Goal: Information Seeking & Learning: Learn about a topic

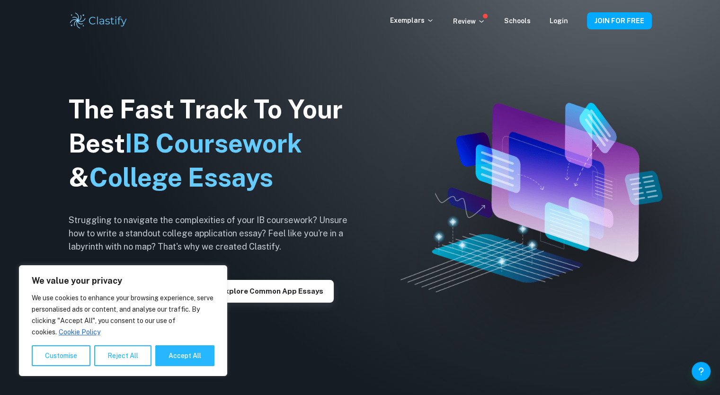
click at [60, 356] on button "Customise" at bounding box center [61, 355] width 59 height 21
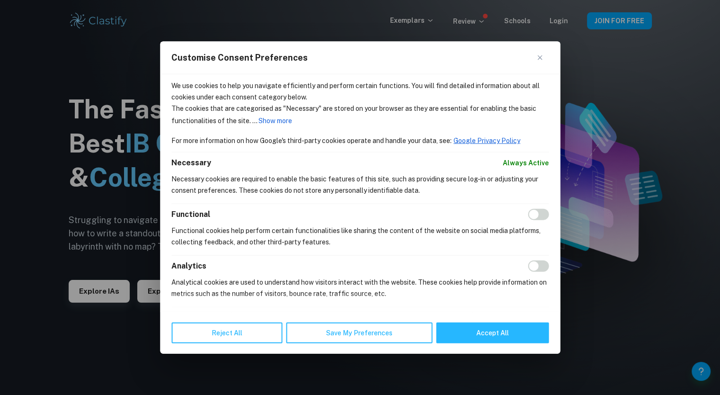
click at [248, 332] on button "Reject All" at bounding box center [226, 332] width 111 height 21
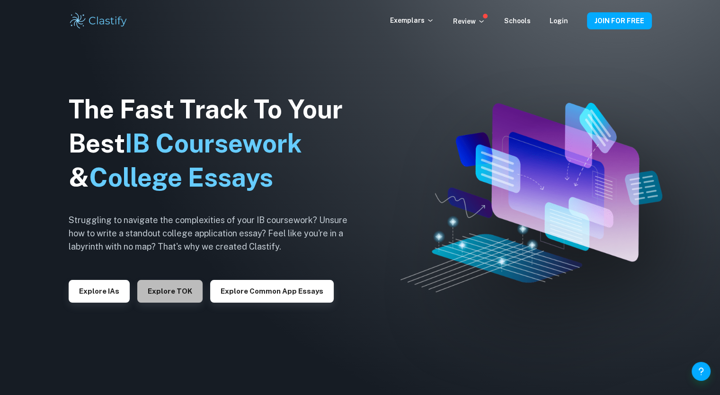
click at [174, 292] on button "Explore TOK" at bounding box center [169, 291] width 65 height 23
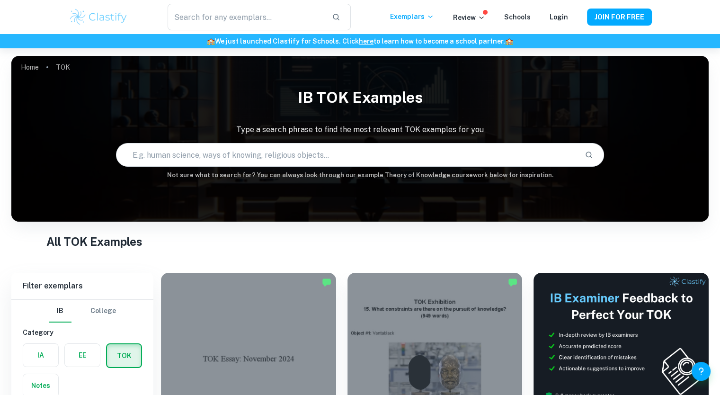
scroll to position [147, 0]
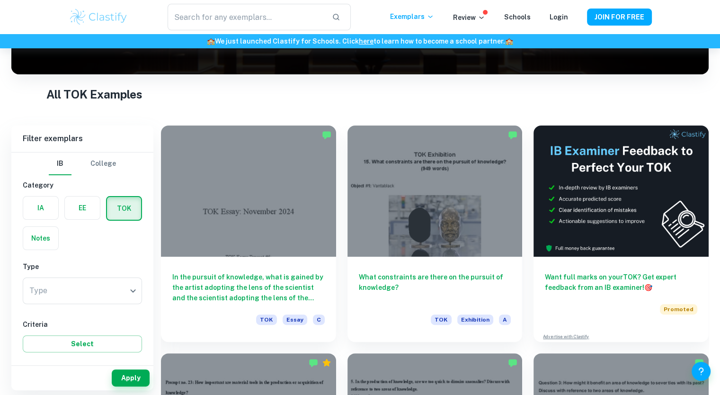
click at [557, 18] on link "Login" at bounding box center [559, 17] width 18 height 8
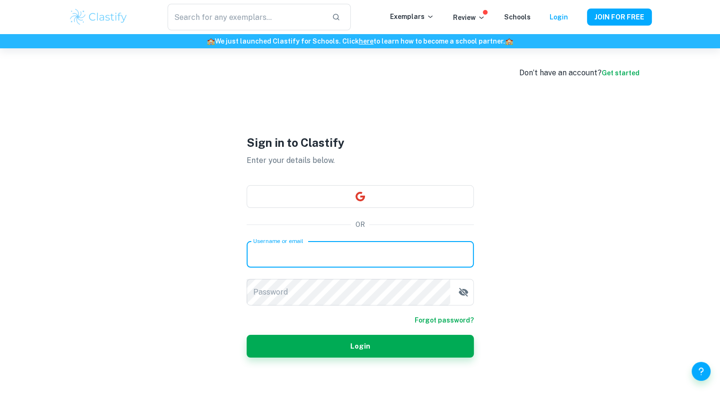
click at [339, 248] on input "Username or email" at bounding box center [360, 254] width 227 height 27
type input "binhhuy577@gmail.com"
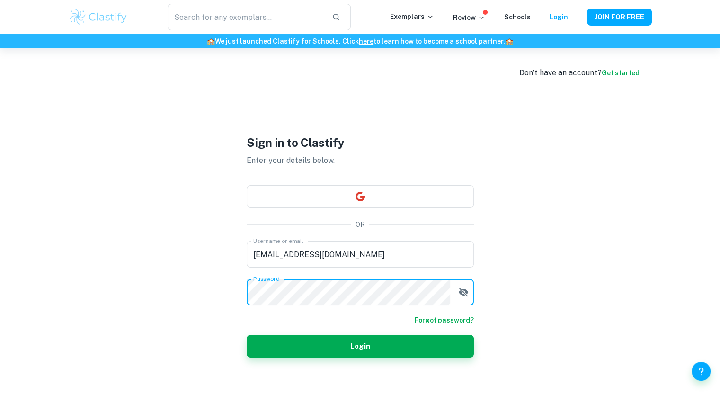
click at [247, 335] on button "Login" at bounding box center [360, 346] width 227 height 23
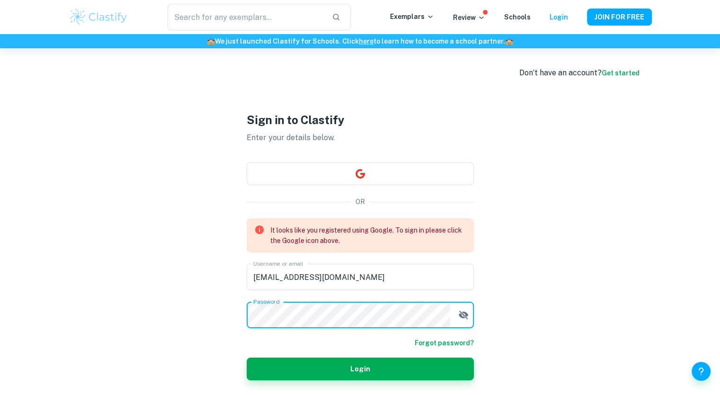
click at [424, 178] on div "Sign in to Clastify Enter your details below. OR It looks like you registered u…" at bounding box center [360, 245] width 227 height 395
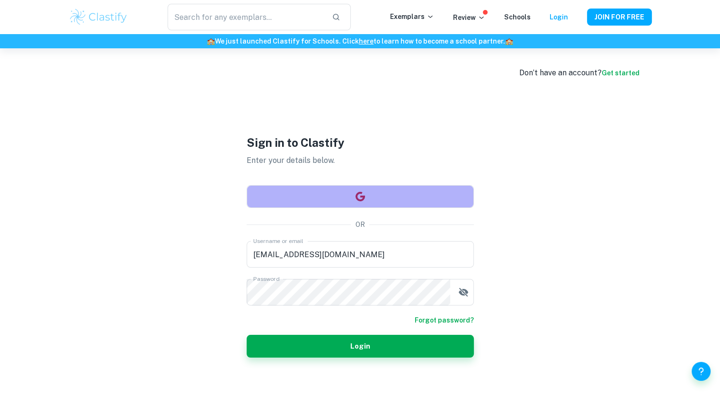
click at [407, 192] on button "button" at bounding box center [360, 196] width 227 height 23
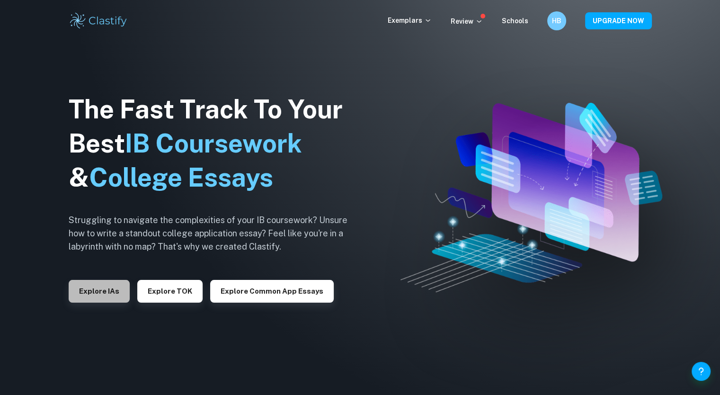
click at [95, 295] on button "Explore IAs" at bounding box center [99, 291] width 61 height 23
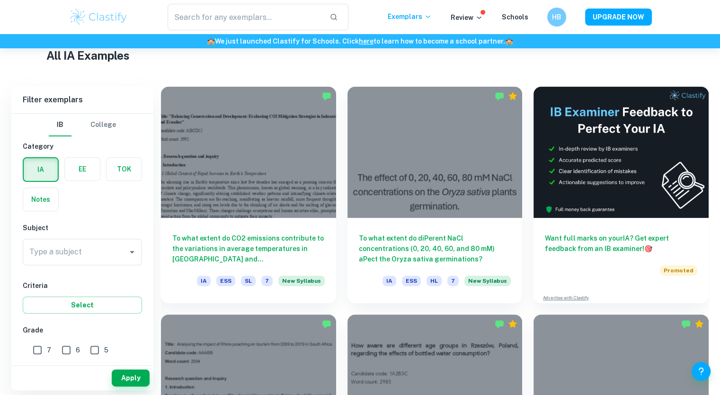
scroll to position [233, 0]
click at [93, 252] on input "Type a subject" at bounding box center [75, 252] width 97 height 18
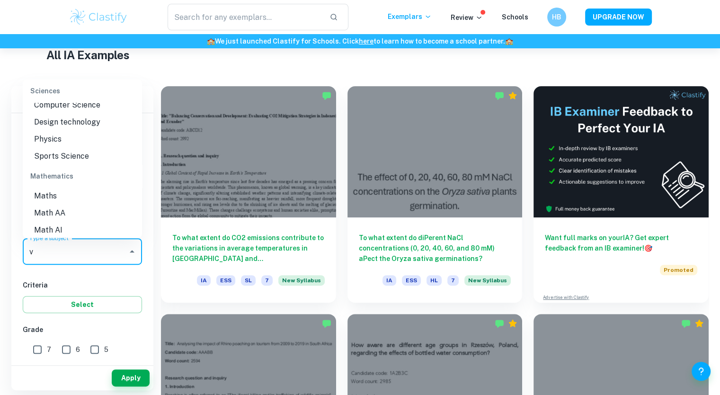
scroll to position [0, 0]
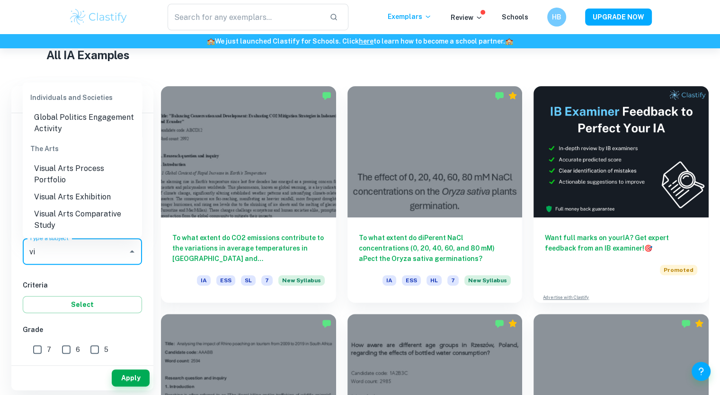
type input "v"
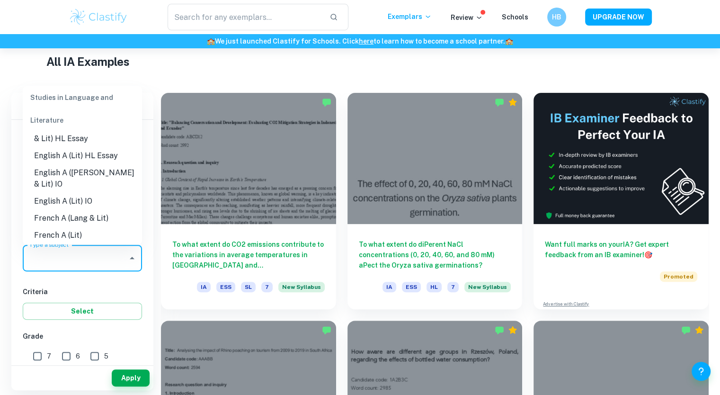
scroll to position [119, 0]
click at [102, 176] on li "English A (Lang & Lit) IO" at bounding box center [82, 178] width 119 height 28
type input "English A (Lang & Lit) IO"
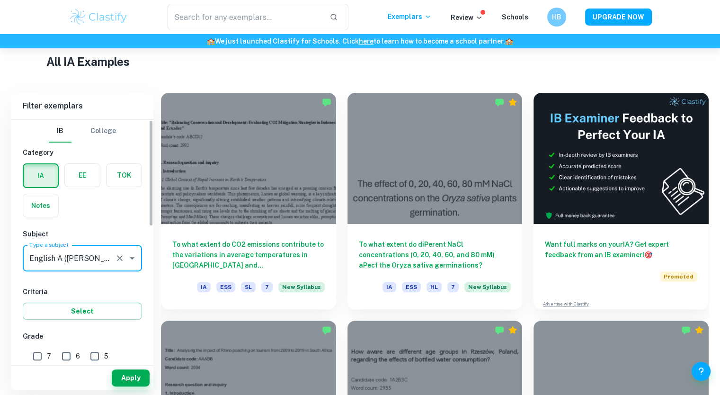
click at [127, 382] on button "Apply" at bounding box center [131, 377] width 38 height 17
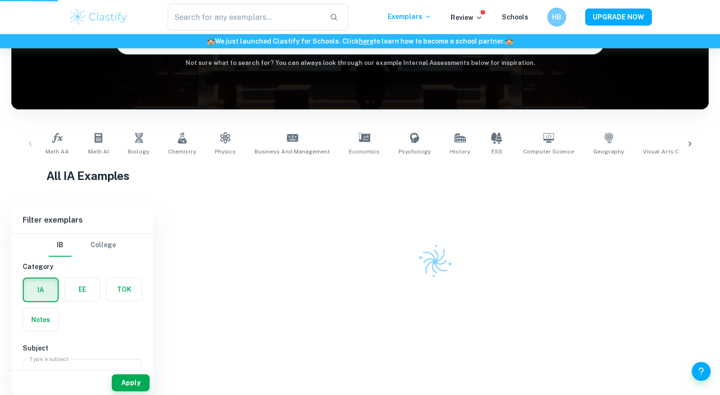
scroll to position [102, 0]
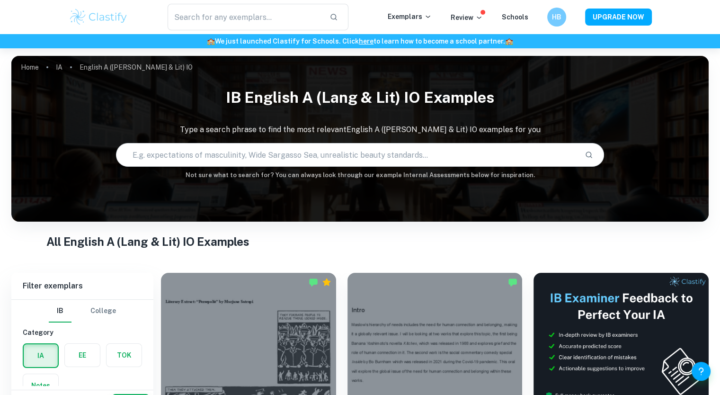
scroll to position [219, 0]
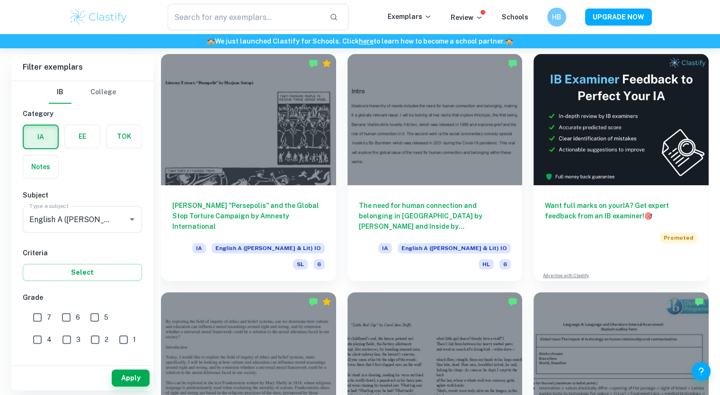
click at [429, 182] on div at bounding box center [435, 119] width 175 height 131
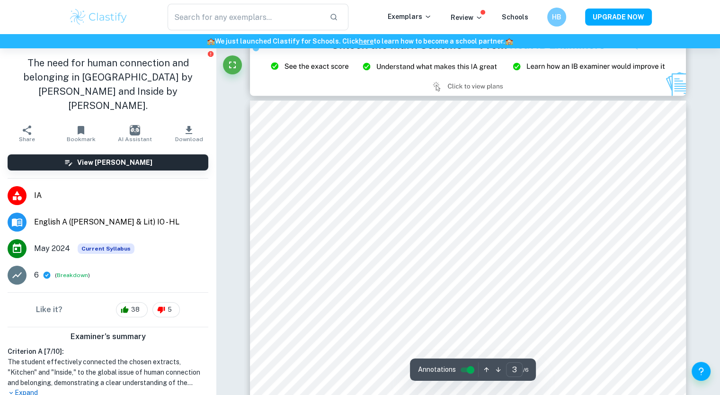
scroll to position [1411, 0]
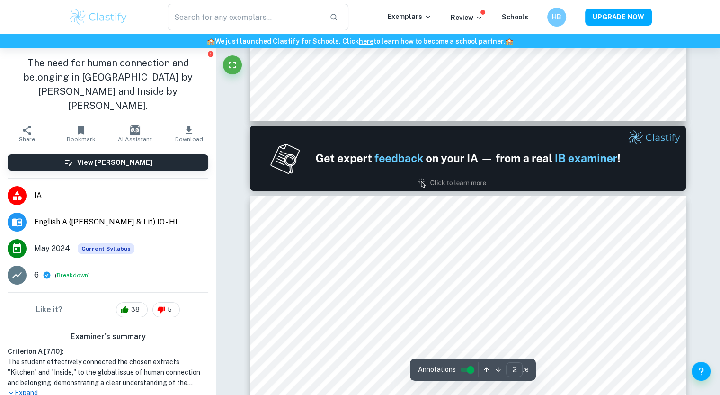
type input "1"
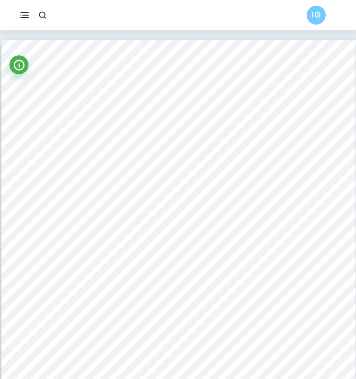
scroll to position [0, 0]
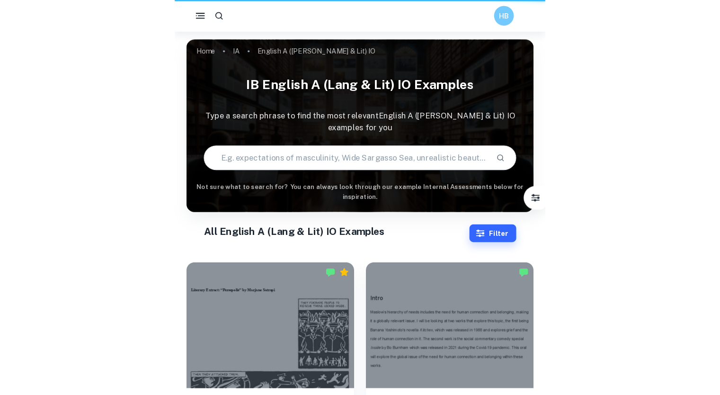
scroll to position [219, 0]
